Goal: Information Seeking & Learning: Learn about a topic

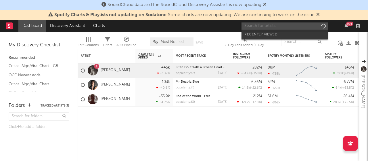
click at [298, 26] on input "text" at bounding box center [284, 25] width 86 height 7
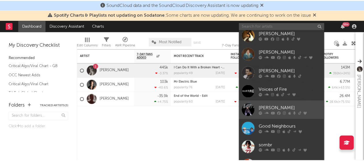
scroll to position [53, 0]
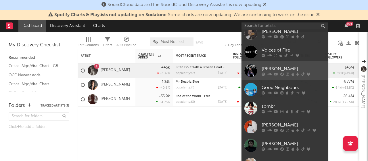
click at [286, 72] on icon at bounding box center [287, 73] width 3 height 3
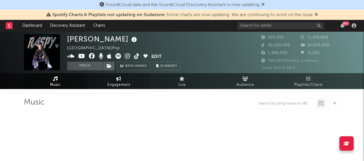
click at [106, 84] on link "Engagement" at bounding box center [118, 81] width 63 height 16
select select "1w"
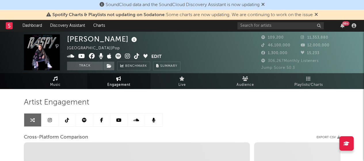
select select "1m"
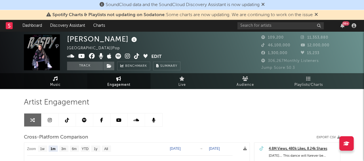
click at [71, 81] on link "Music" at bounding box center [55, 81] width 63 height 16
select select "6m"
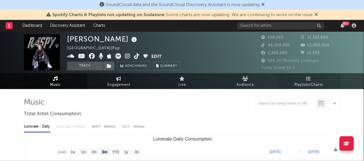
click at [309, 86] on span "Playlists/Charts" at bounding box center [308, 84] width 28 height 7
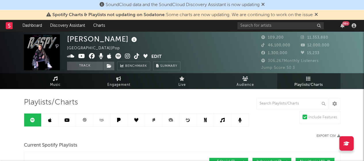
click at [54, 118] on link at bounding box center [49, 119] width 17 height 13
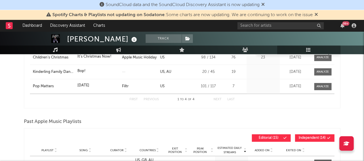
scroll to position [144, 0]
